Goal: Information Seeking & Learning: Stay updated

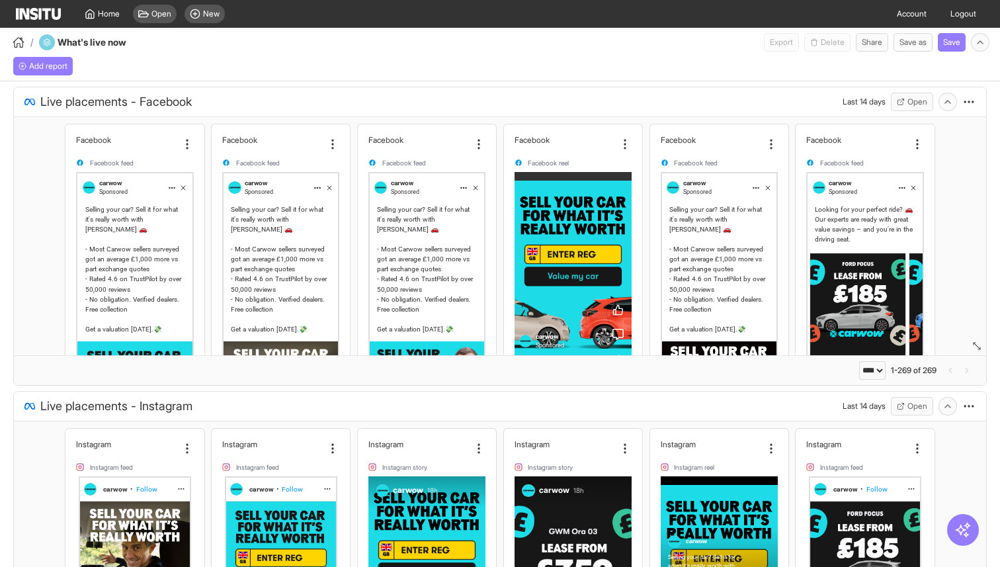
select select "****"
select select "**"
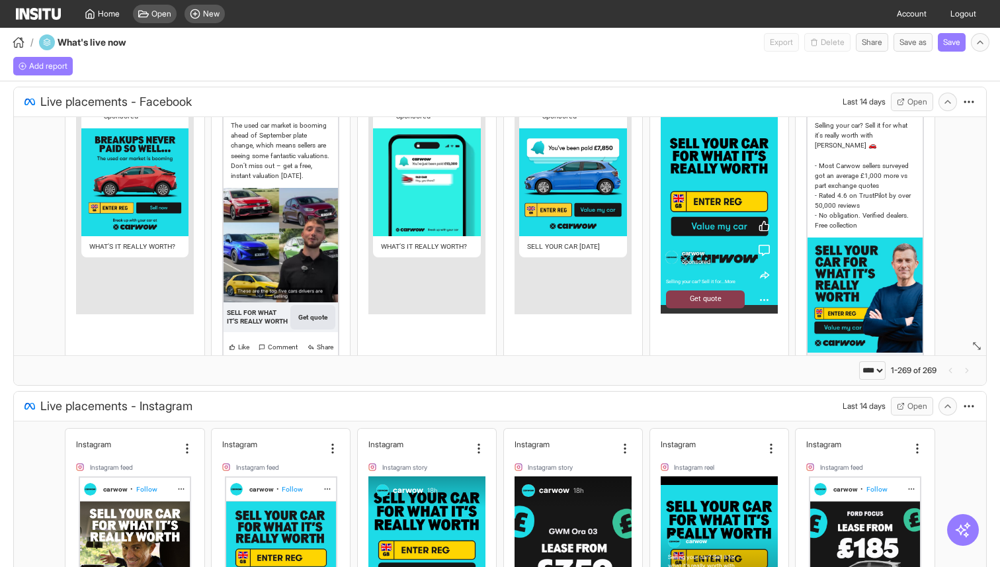
scroll to position [546, 0]
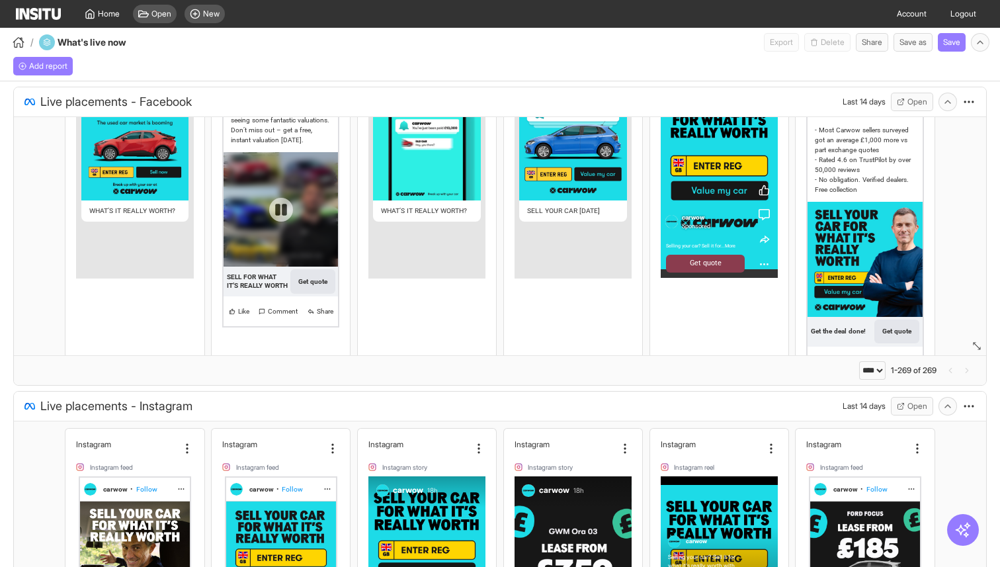
click at [280, 208] on div at bounding box center [281, 210] width 24 height 24
click at [285, 222] on div at bounding box center [281, 209] width 114 height 114
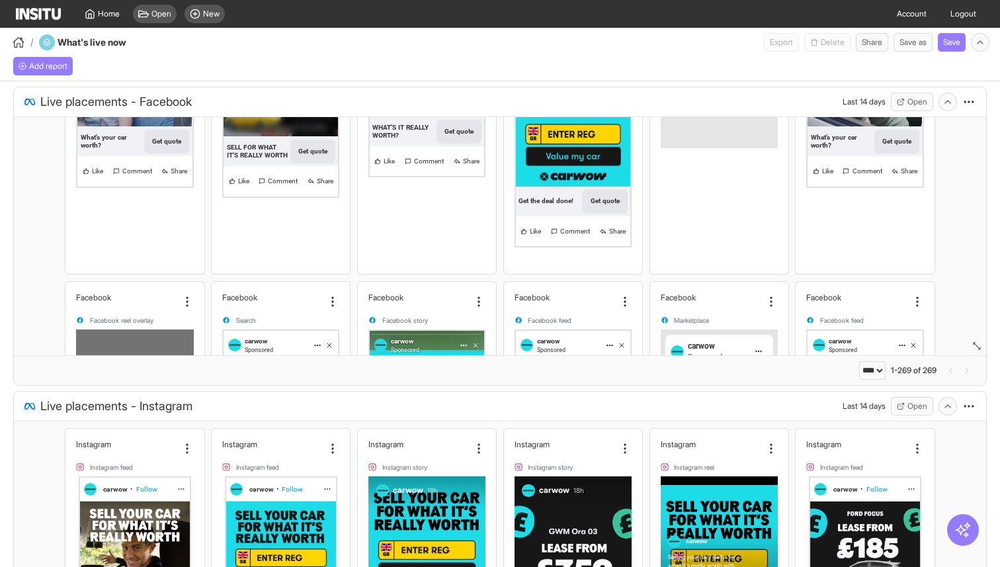
scroll to position [1092, 0]
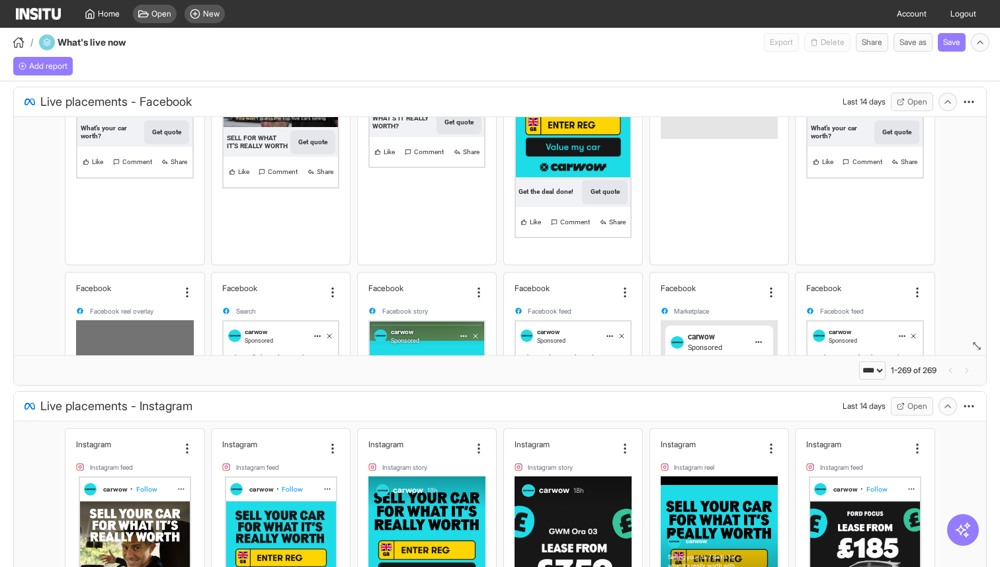
click at [305, 209] on div "carwow Sponsored The used car market is booming ahead of September plate change…" at bounding box center [280, 83] width 117 height 341
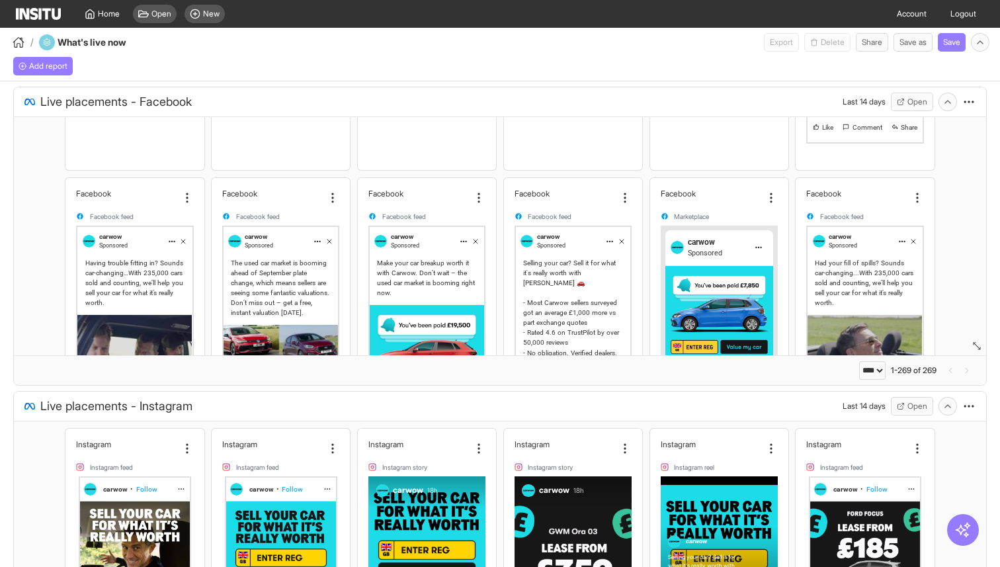
scroll to position [780, 0]
click at [305, 227] on div "carwow Sponsored" at bounding box center [281, 239] width 114 height 24
click at [335, 192] on icon at bounding box center [332, 198] width 13 height 13
click at [301, 189] on div "Facebook" at bounding box center [272, 194] width 101 height 10
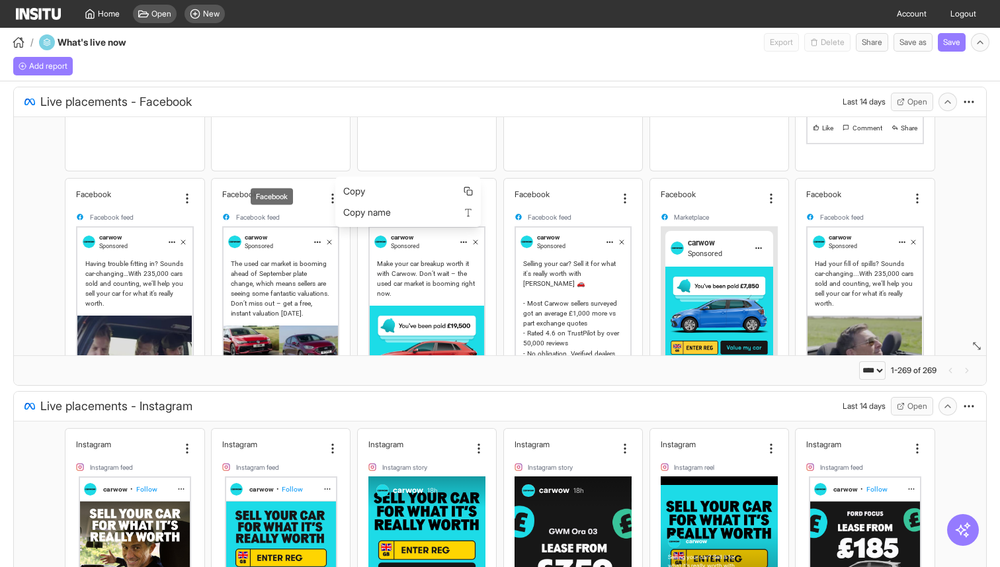
click at [301, 189] on div "Facebook" at bounding box center [272, 194] width 101 height 10
click at [285, 228] on div "carwow Sponsored" at bounding box center [281, 239] width 114 height 24
click at [280, 261] on div "The used car market is booming ahead of September plate change, which means sel…" at bounding box center [281, 289] width 100 height 60
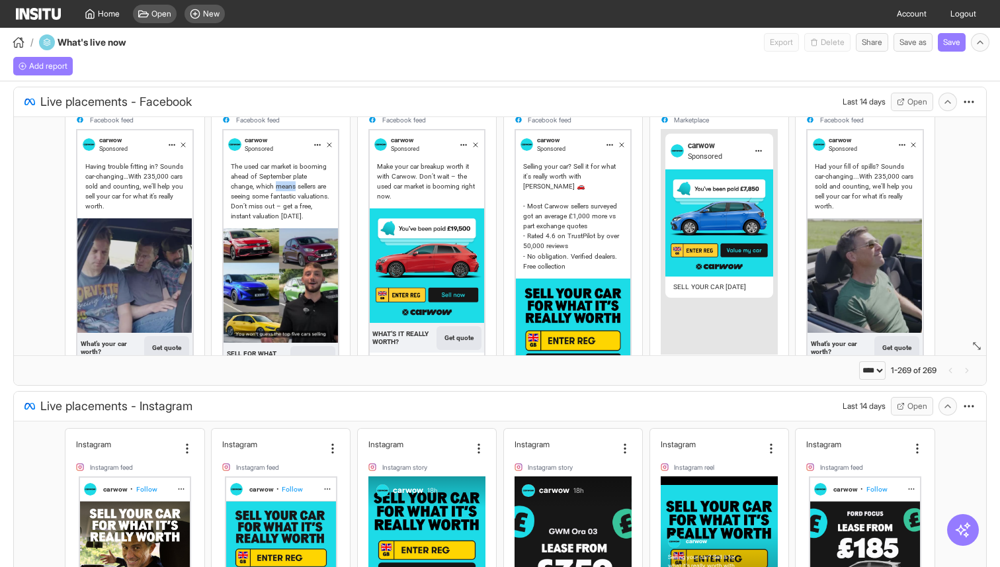
scroll to position [878, 0]
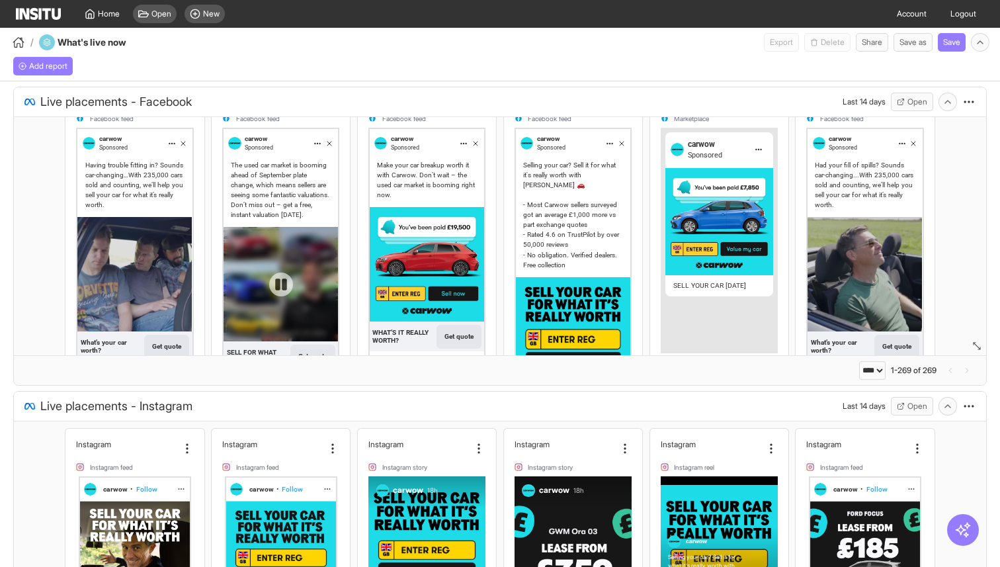
click at [304, 285] on div at bounding box center [281, 284] width 114 height 114
